Goal: Information Seeking & Learning: Learn about a topic

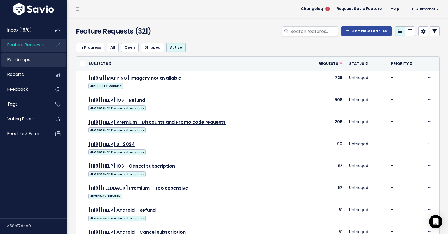
click at [25, 62] on span "Roadmaps" at bounding box center [18, 60] width 23 height 6
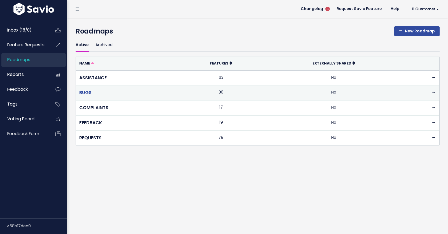
click at [89, 90] on link "BUGS" at bounding box center [85, 93] width 12 height 6
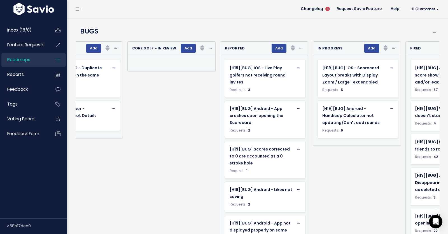
scroll to position [0, 244]
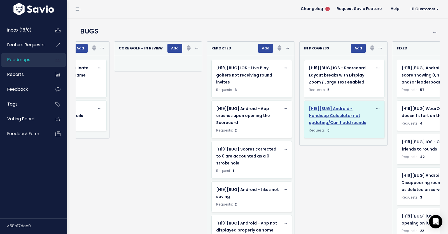
click at [332, 123] on span "[H19][BUG] Android - Handicap Calculator not updating/Can't add rounds" at bounding box center [337, 116] width 57 height 20
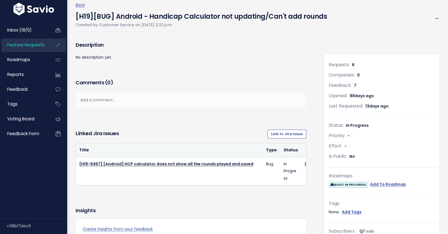
scroll to position [9, 0]
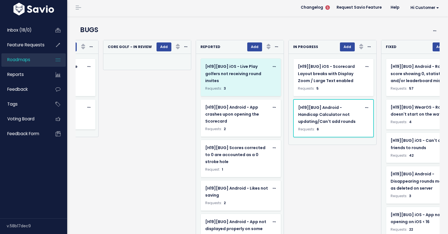
scroll to position [0, 282]
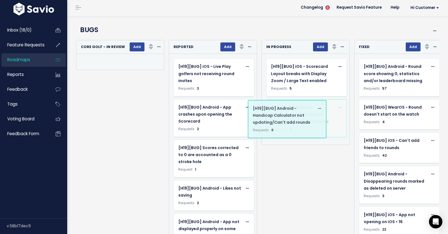
drag, startPoint x: 333, startPoint y: 127, endPoint x: 315, endPoint y: 128, distance: 17.9
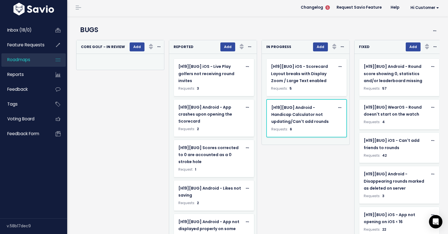
click at [315, 128] on div "Requests: 6" at bounding box center [306, 129] width 70 height 6
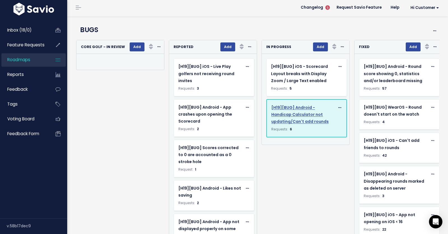
click at [283, 114] on span "[H19][BUG] Android - Handicap Calculator not updating/Can't add rounds" at bounding box center [299, 115] width 57 height 20
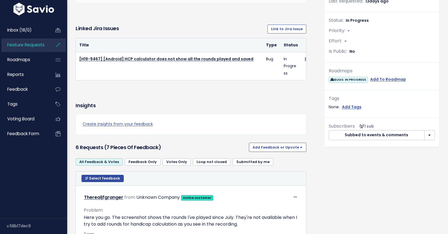
scroll to position [149, 0]
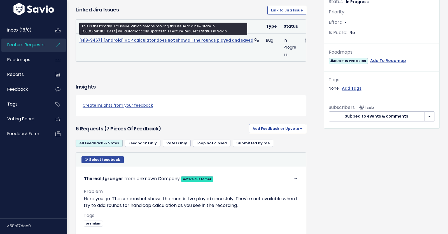
click at [176, 40] on link "[H19-9467] [Android] HCP calculator does not show all the rounds played and sav…" at bounding box center [166, 40] width 174 height 6
